Goal: Task Accomplishment & Management: Manage account settings

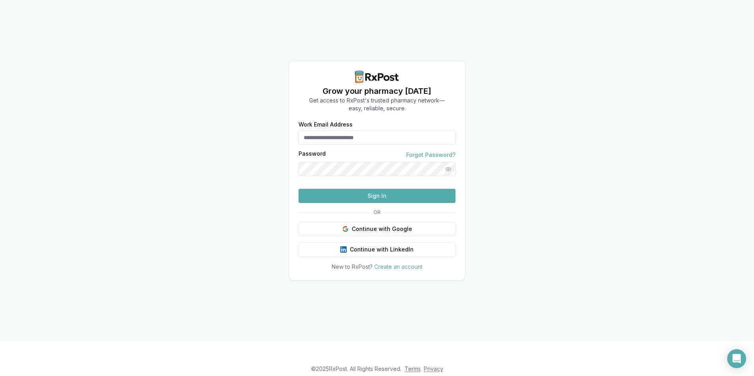
click at [331, 131] on input "Work Email Address" at bounding box center [377, 138] width 157 height 14
type input "**********"
click at [396, 203] on button "Sign In" at bounding box center [377, 196] width 157 height 14
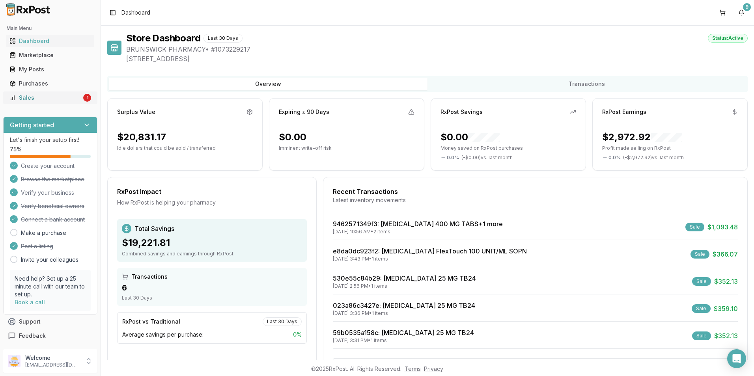
click at [60, 98] on div "Sales" at bounding box center [45, 98] width 72 height 8
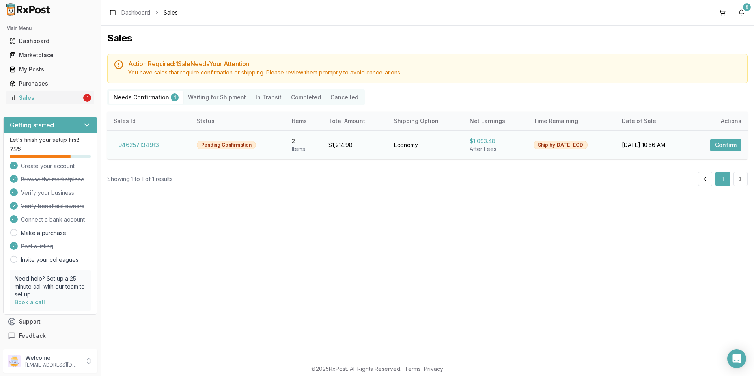
click at [725, 145] on button "Confirm" at bounding box center [726, 145] width 31 height 13
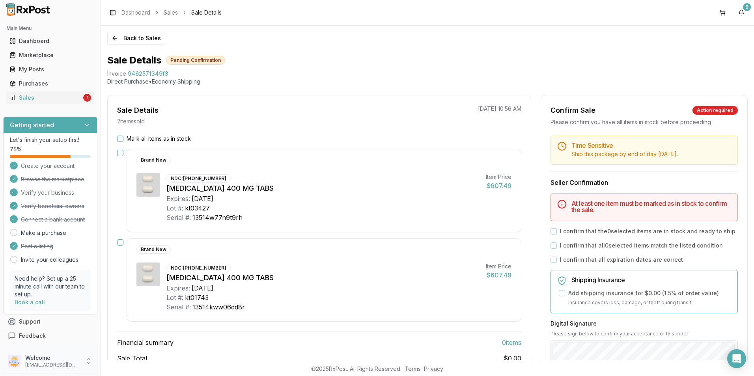
click at [38, 365] on p "[EMAIL_ADDRESS][DOMAIN_NAME]" at bounding box center [52, 365] width 55 height 6
click at [124, 363] on span "Sign Out" at bounding box center [143, 363] width 75 height 8
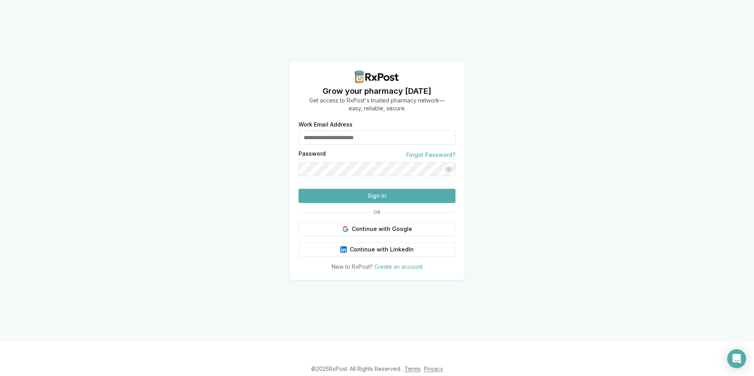
click at [342, 131] on input "Work Email Address" at bounding box center [377, 138] width 157 height 14
type input "**********"
click at [390, 203] on button "Sign In" at bounding box center [377, 196] width 157 height 14
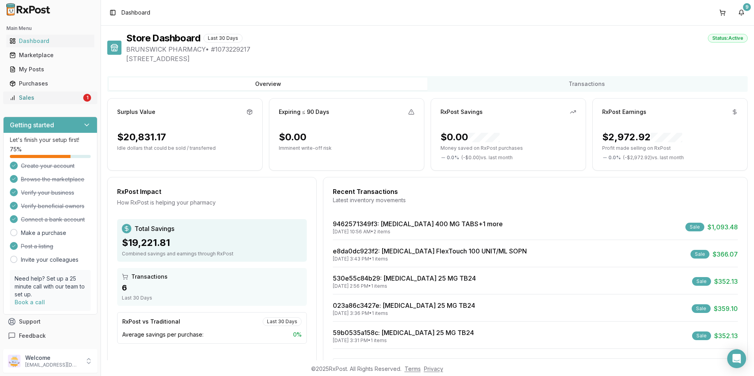
click at [51, 103] on link "Sales 1" at bounding box center [50, 98] width 88 height 14
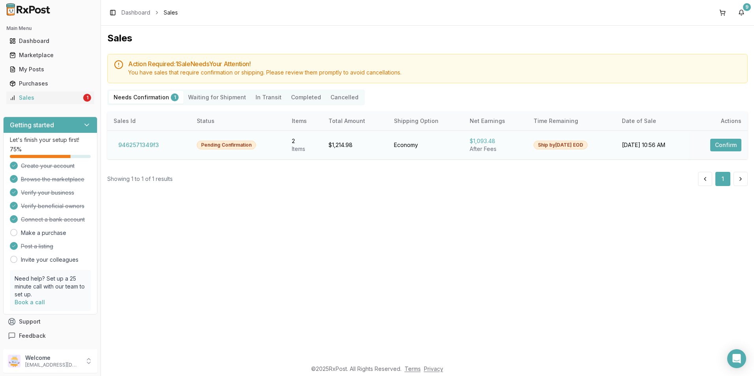
click at [720, 148] on button "Confirm" at bounding box center [726, 145] width 31 height 13
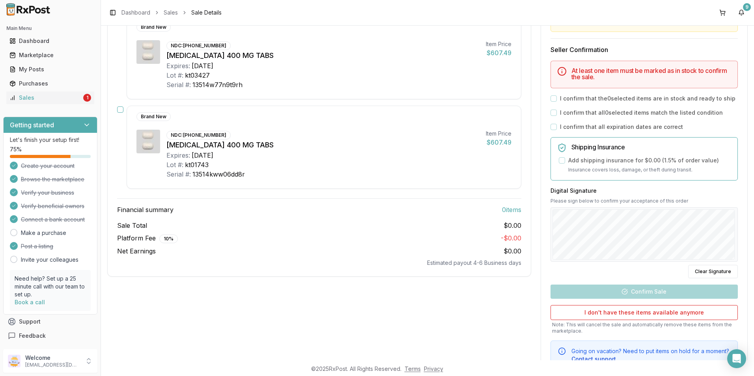
scroll to position [47, 0]
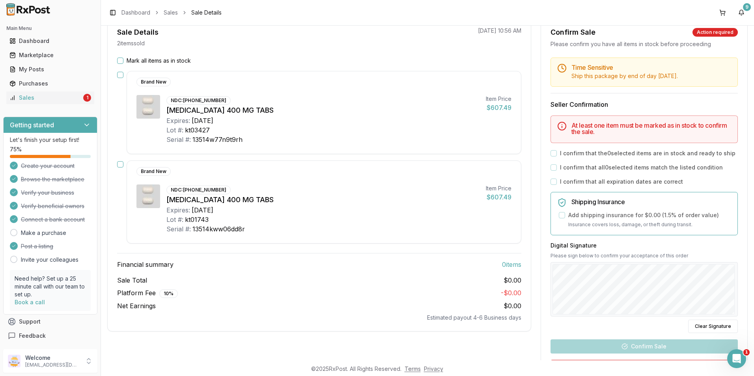
scroll to position [79, 0]
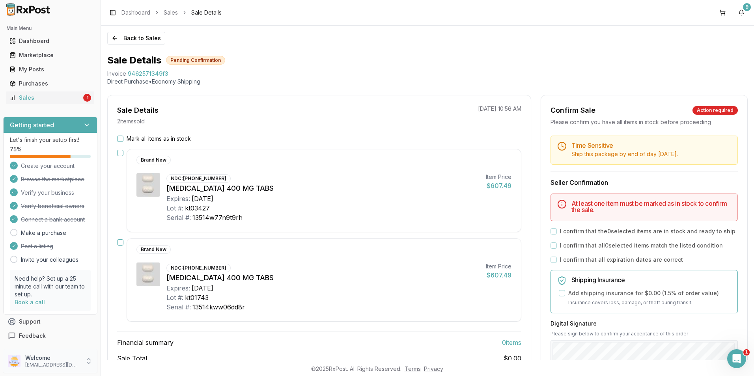
click at [33, 365] on p "alpesh_jiny@yahoo.com" at bounding box center [52, 365] width 55 height 6
click at [128, 365] on span "Sign Out" at bounding box center [143, 363] width 75 height 8
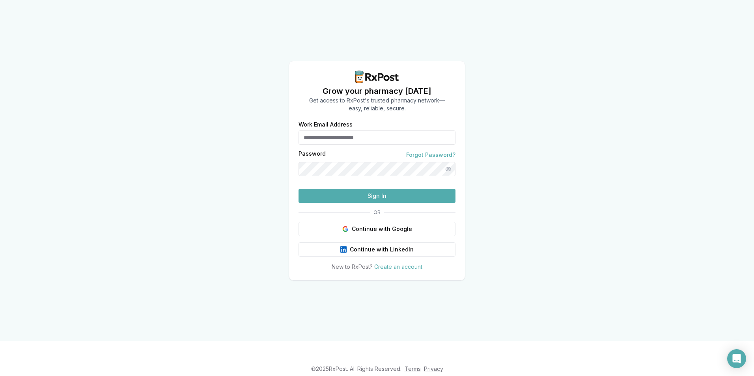
click at [339, 131] on input "Work Email Address" at bounding box center [377, 138] width 157 height 14
type input "**********"
click at [369, 203] on button "Sign In" at bounding box center [377, 196] width 157 height 14
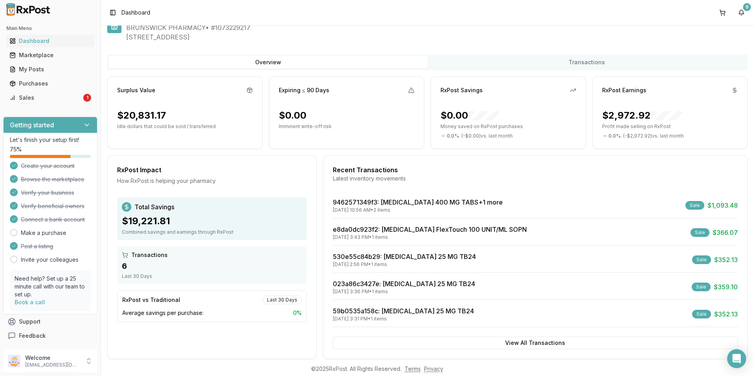
scroll to position [33, 0]
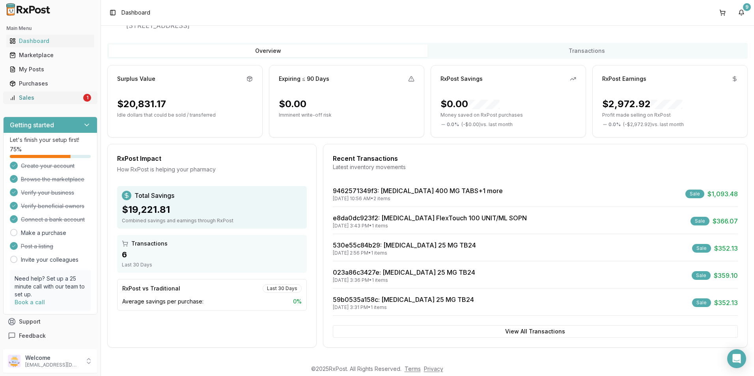
click at [38, 99] on div "Sales" at bounding box center [45, 98] width 72 height 8
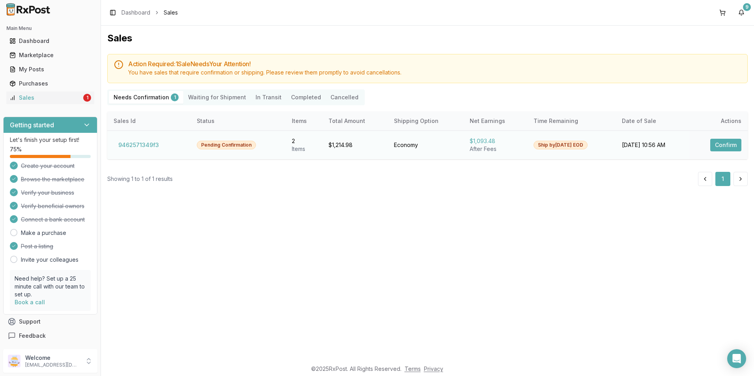
click at [733, 144] on button "Confirm" at bounding box center [726, 145] width 31 height 13
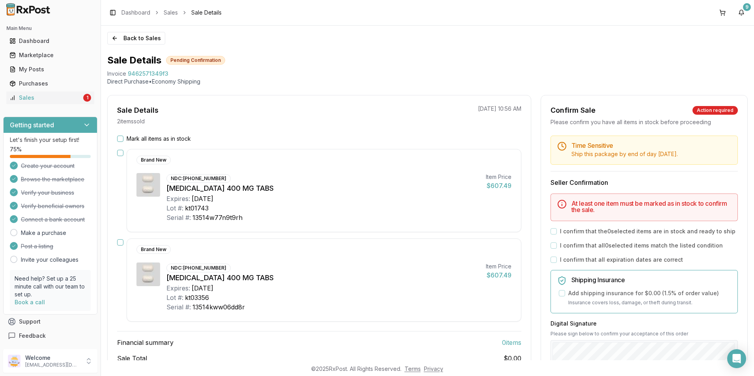
click at [123, 154] on div "Brand New NDC: [PHONE_NUMBER] [MEDICAL_DATA] 400 MG TABS Expires: [DATE] Lot #:…" at bounding box center [319, 190] width 404 height 83
click at [120, 153] on button "button" at bounding box center [120, 153] width 6 height 6
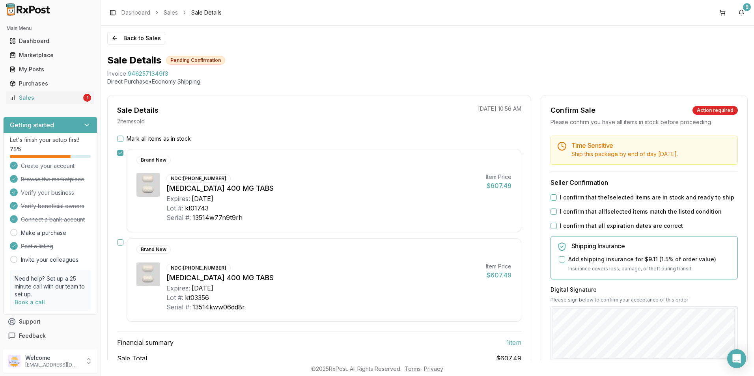
click at [120, 243] on button "button" at bounding box center [120, 242] width 6 height 6
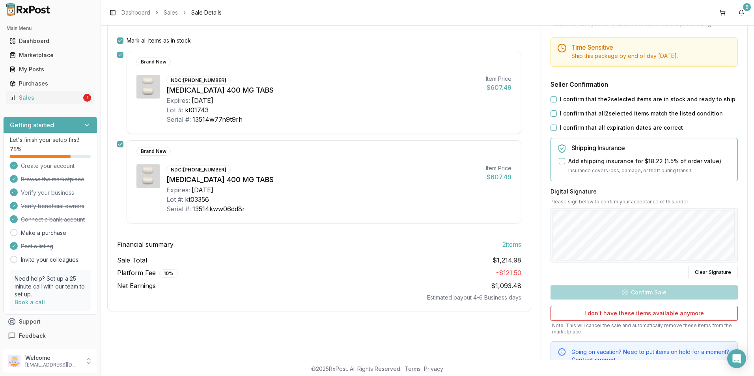
scroll to position [118, 0]
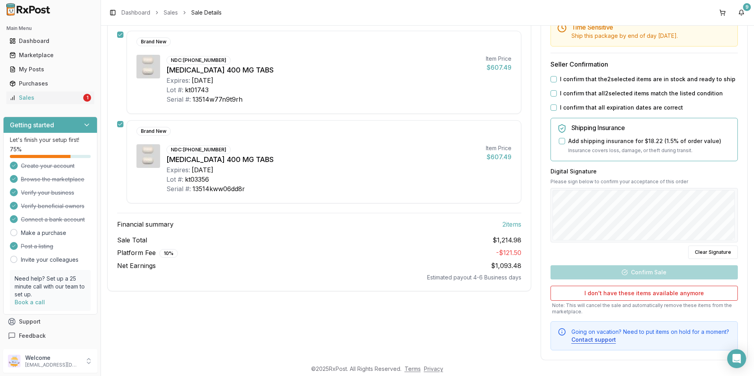
drag, startPoint x: 554, startPoint y: 79, endPoint x: 549, endPoint y: 88, distance: 10.6
click at [553, 80] on button "I confirm that the 2 selected items are in stock and ready to ship" at bounding box center [554, 79] width 6 height 6
drag, startPoint x: 550, startPoint y: 95, endPoint x: 552, endPoint y: 103, distance: 7.8
click at [551, 97] on div "I confirm that all 2 selected items match the listed condition" at bounding box center [644, 94] width 187 height 8
click at [554, 106] on button "I confirm that all expiration dates are correct" at bounding box center [554, 108] width 6 height 6
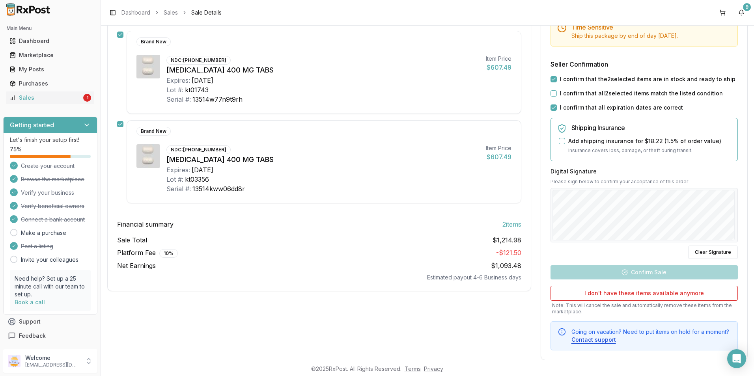
click at [555, 95] on div "I confirm that all 2 selected items match the listed condition" at bounding box center [644, 94] width 187 height 8
click at [554, 92] on button "I confirm that all 2 selected items match the listed condition" at bounding box center [554, 93] width 6 height 6
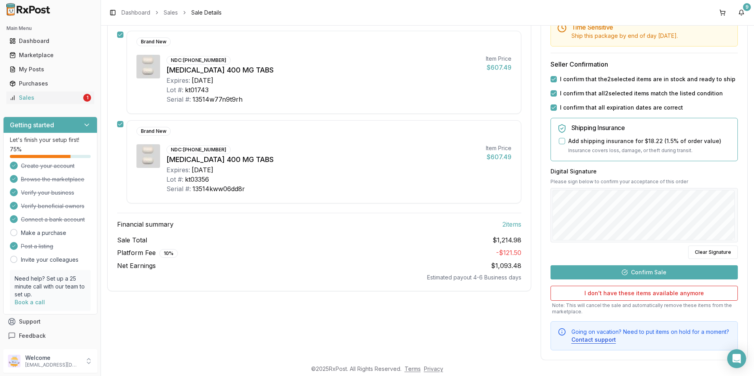
click at [651, 271] on button "Confirm Sale" at bounding box center [644, 273] width 187 height 14
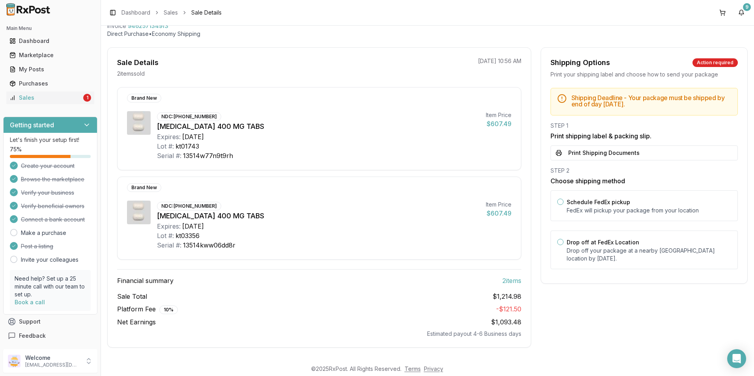
scroll to position [48, 0]
click at [585, 153] on button "Print Shipping Documents" at bounding box center [644, 153] width 187 height 15
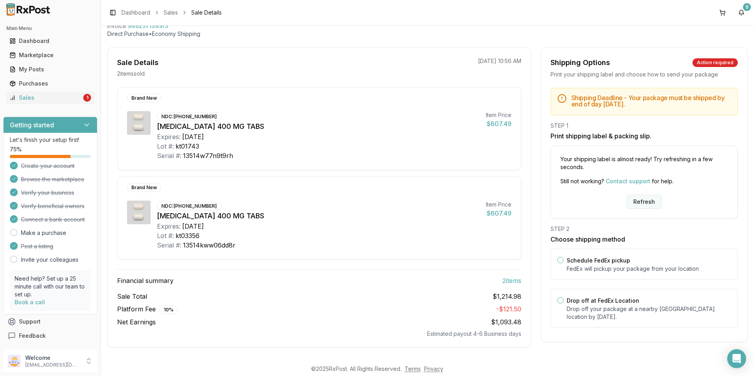
click at [640, 203] on button "Refresh" at bounding box center [644, 202] width 35 height 14
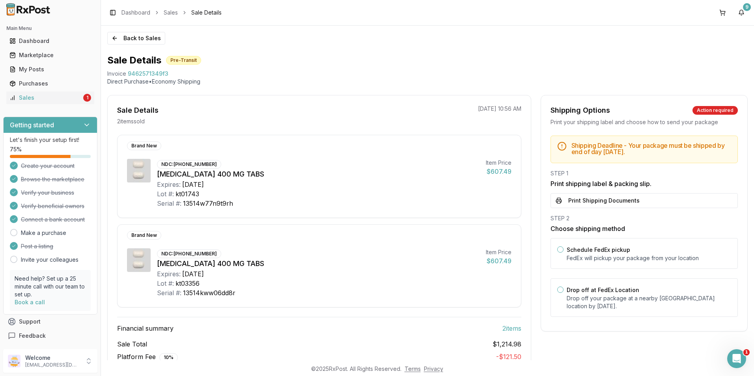
click at [594, 201] on button "Print Shipping Documents" at bounding box center [644, 200] width 187 height 15
click at [43, 366] on p "[EMAIL_ADDRESS][DOMAIN_NAME]" at bounding box center [52, 365] width 55 height 6
click at [127, 363] on span "Sign Out" at bounding box center [143, 363] width 75 height 8
